Goal: Complete application form: Complete application form

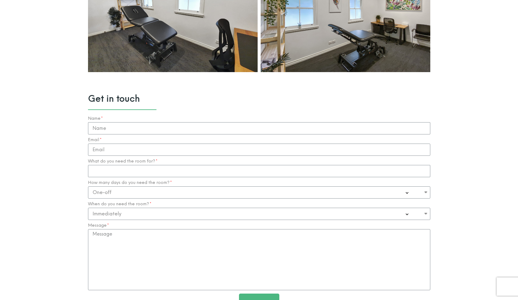
scroll to position [589, 0]
click at [155, 124] on input "Name" at bounding box center [259, 128] width 342 height 12
type input "[PERSON_NAME]"
click at [150, 149] on input "Email" at bounding box center [259, 149] width 342 height 12
type input "p"
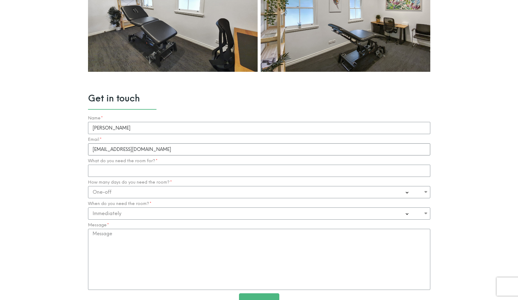
type input "[EMAIL_ADDRESS][DOMAIN_NAME]"
click at [148, 169] on input "What do you need the room for?" at bounding box center [259, 171] width 342 height 12
type input "[DATE] 8th Septembeer"
click at [153, 189] on select "One-off Casual on going 1-2 Days a week 3-4 Days a week Full time - monthly" at bounding box center [259, 192] width 342 height 12
select select "Casual on going"
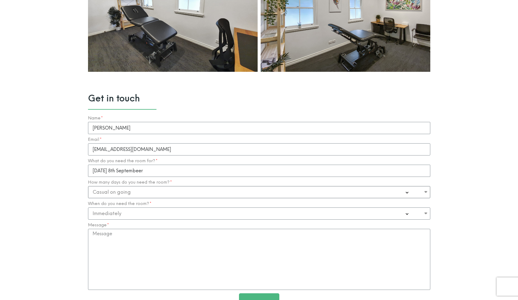
click at [88, 186] on select "One-off Casual on going 1-2 Days a week 3-4 Days a week Full time - monthly" at bounding box center [259, 192] width 342 height 12
click at [126, 216] on select "Immediately 0-1 Month 1-3 Months" at bounding box center [259, 214] width 342 height 12
click at [88, 208] on select "Immediately 0-1 Month 1-3 Months" at bounding box center [259, 214] width 342 height 12
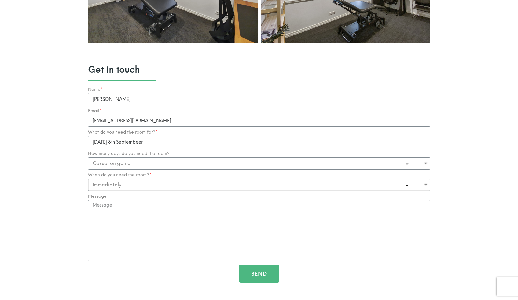
scroll to position [625, 0]
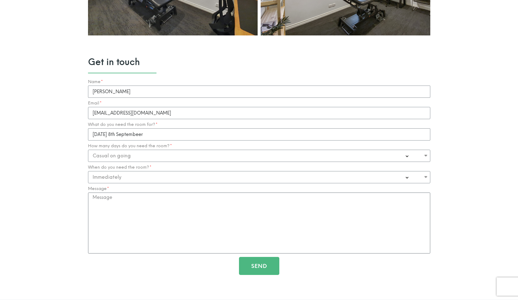
click at [200, 225] on textarea "Message" at bounding box center [259, 223] width 342 height 61
paste textarea "I hope this email finds you well. We are a [MEDICAL_DATA] company and are looki…"
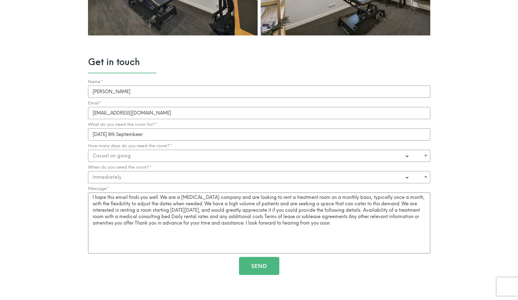
scroll to position [622, 0]
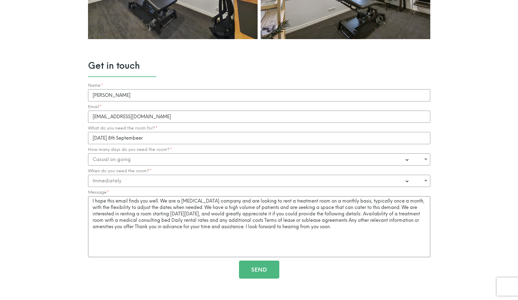
click at [92, 202] on textarea "I hope this email finds you well. We are a [MEDICAL_DATA] company and are looki…" at bounding box center [259, 226] width 342 height 61
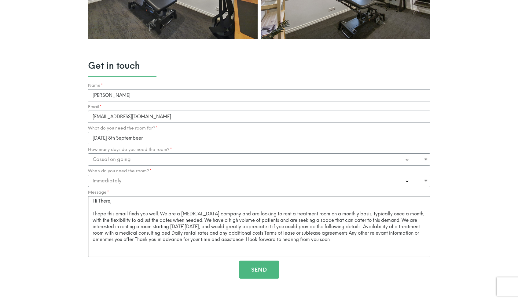
click at [123, 214] on textarea "Hi There, I hope this email finds you well. We are a [MEDICAL_DATA] company and…" at bounding box center [259, 226] width 342 height 61
click at [398, 242] on textarea "Hi There, I hope this message finds you well. We are a [MEDICAL_DATA] company a…" at bounding box center [259, 226] width 342 height 61
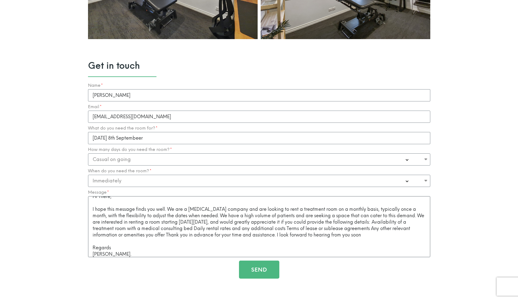
scroll to position [0, 0]
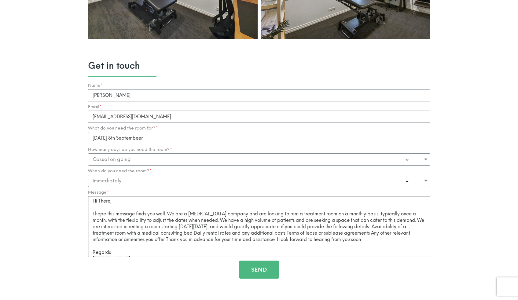
type textarea "Hi There, I hope this message finds you well. We are a [MEDICAL_DATA] company a…"
click at [250, 270] on button "Send" at bounding box center [259, 270] width 40 height 18
